Goal: Navigation & Orientation: Find specific page/section

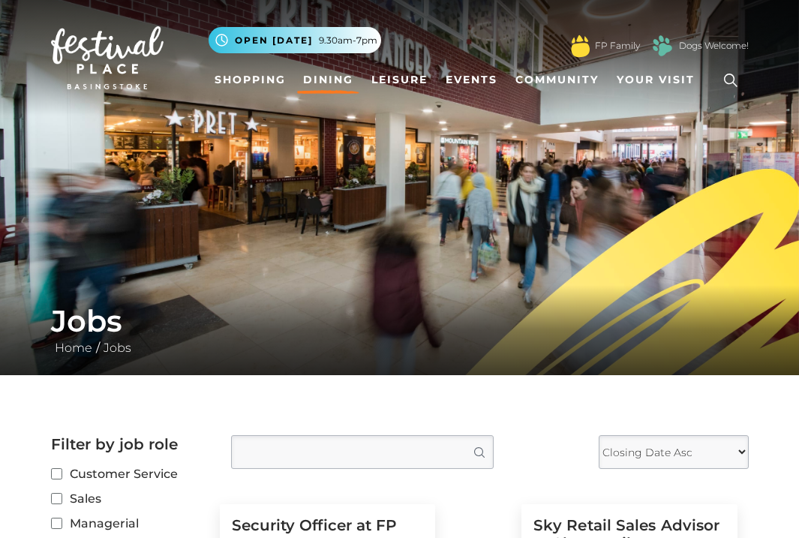
click at [336, 76] on link "Dining" at bounding box center [328, 80] width 62 height 28
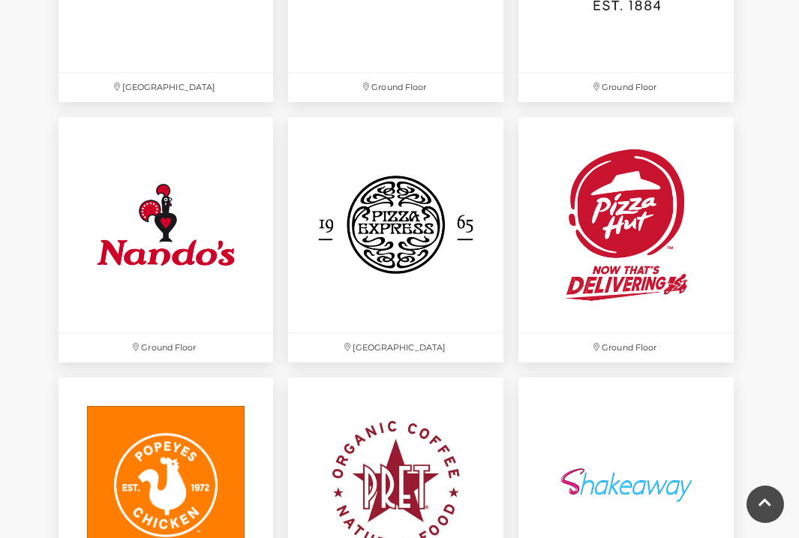
scroll to position [3479, 0]
